Goal: Check status

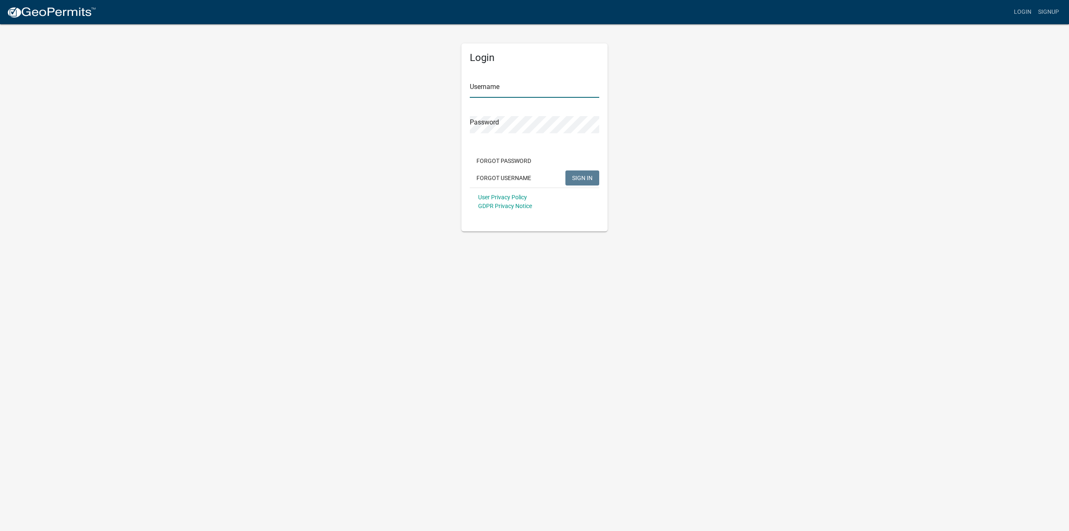
type input "tneller"
click at [580, 183] on button "SIGN IN" at bounding box center [583, 177] width 34 height 15
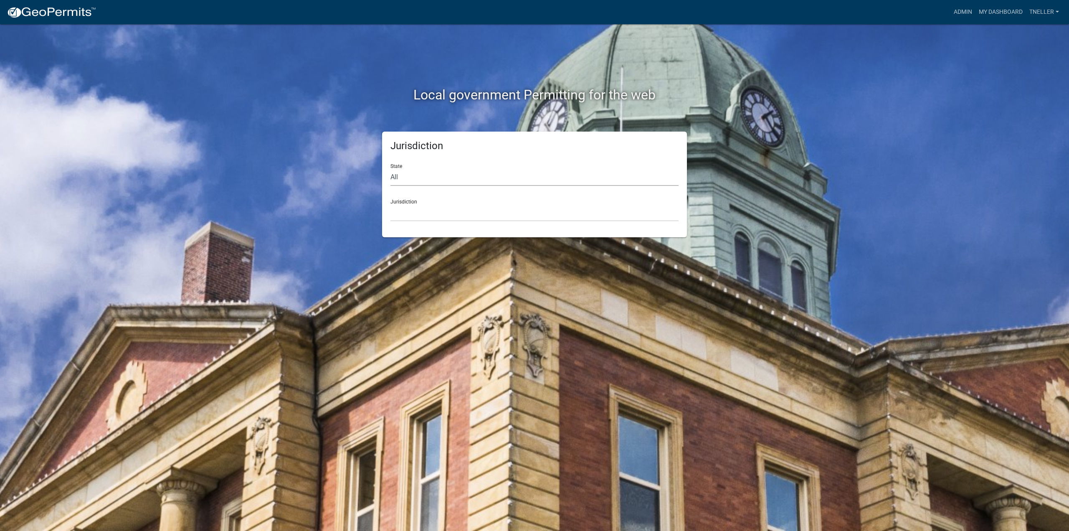
click at [405, 173] on select "All [US_STATE] [US_STATE] [US_STATE] [US_STATE] [US_STATE] [US_STATE] [US_STATE…" at bounding box center [535, 177] width 288 height 17
select select "[US_STATE]"
click at [391, 169] on select "All Colorado Georgia Indiana Iowa Kansas Minnesota Ohio South Carolina Wisconsin" at bounding box center [535, 177] width 288 height 17
click at [416, 212] on select "Boone County, Iowa Butler County, Iowa Cerro Gordo County, Iowa City of Harlan,…" at bounding box center [535, 212] width 288 height 17
